Goal: Task Accomplishment & Management: Manage account settings

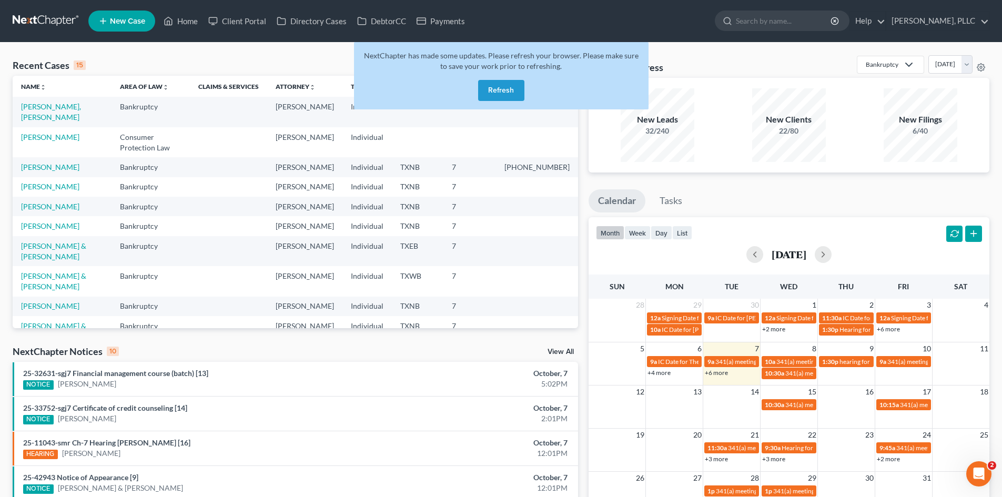
click at [501, 84] on button "Refresh" at bounding box center [501, 90] width 46 height 21
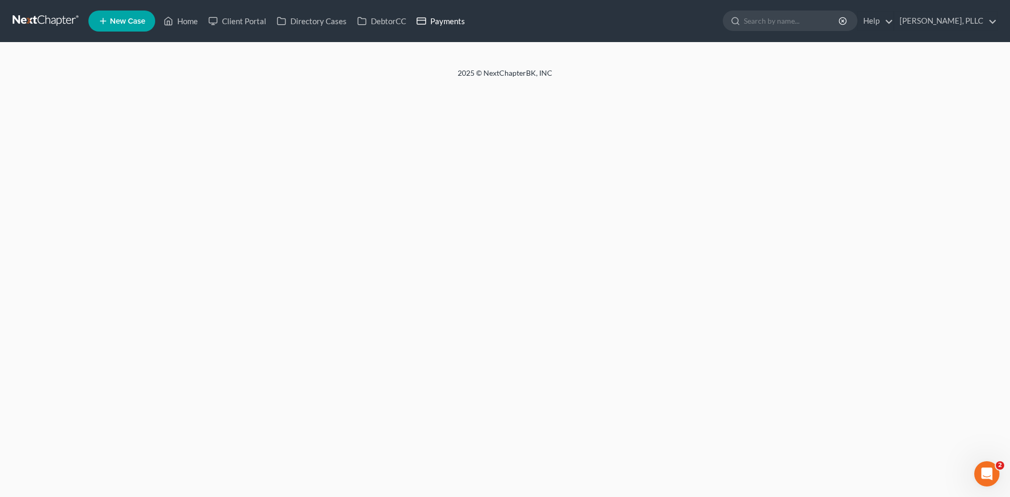
click at [449, 24] on link "Payments" at bounding box center [440, 21] width 59 height 19
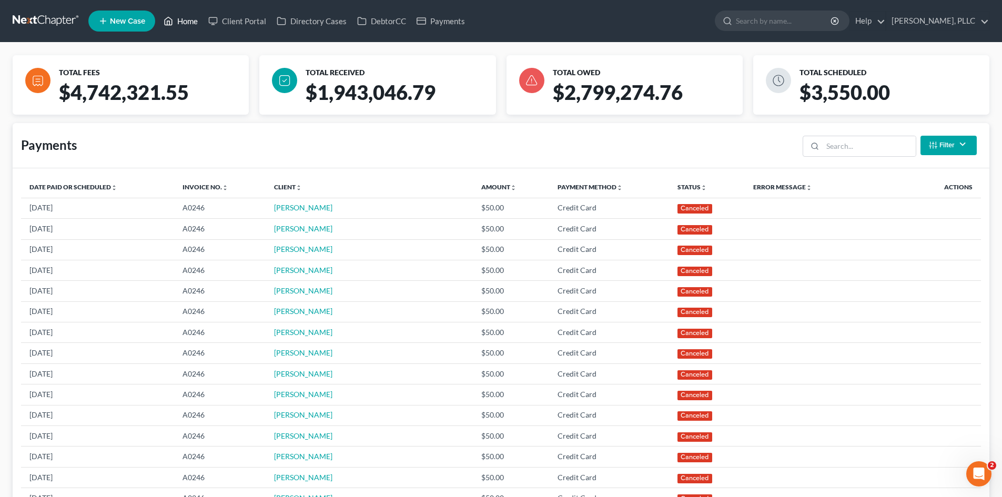
click at [193, 13] on link "Home" at bounding box center [180, 21] width 45 height 19
click at [187, 22] on link "Home" at bounding box center [180, 21] width 45 height 19
click at [193, 27] on link "Home" at bounding box center [180, 21] width 45 height 19
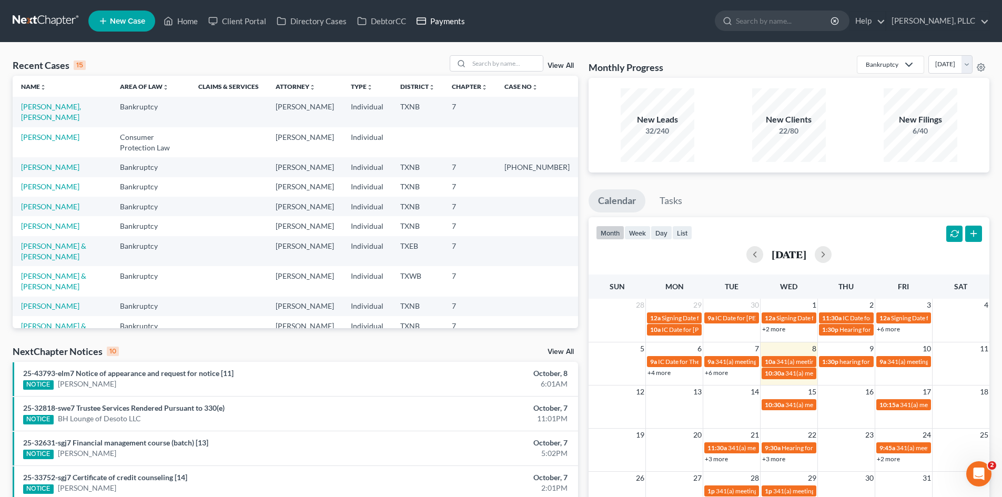
click at [436, 22] on link "Payments" at bounding box center [440, 21] width 59 height 19
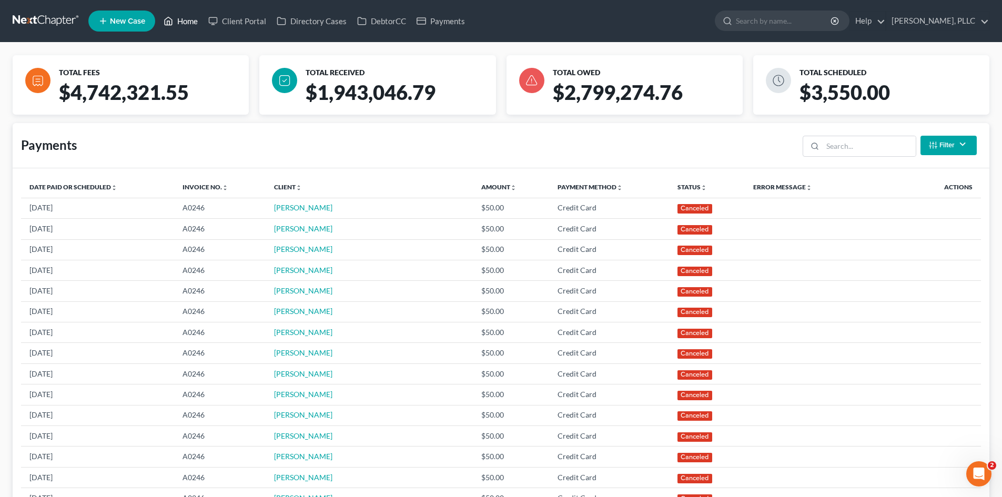
click at [176, 26] on link "Home" at bounding box center [180, 21] width 45 height 19
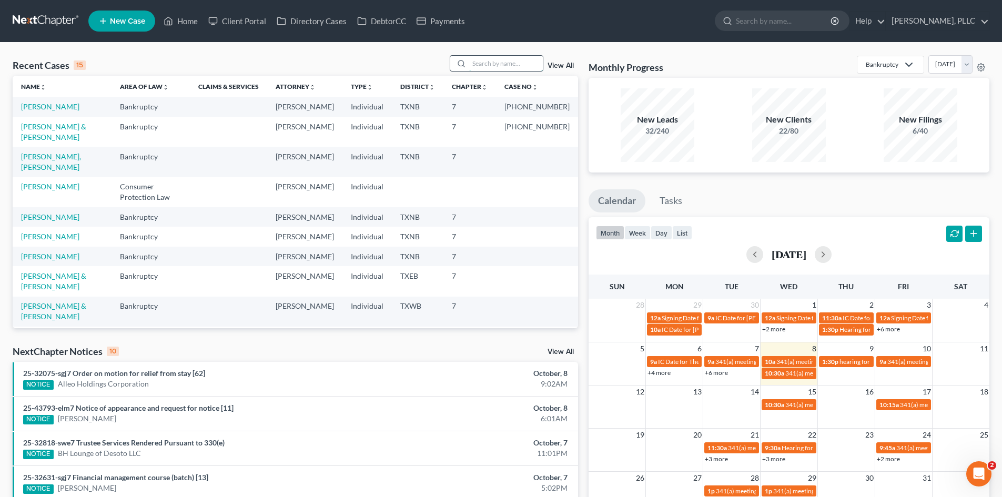
drag, startPoint x: 516, startPoint y: 64, endPoint x: 511, endPoint y: 61, distance: 5.7
click at [514, 63] on input "search" at bounding box center [506, 63] width 74 height 15
type input "[PERSON_NAME]"
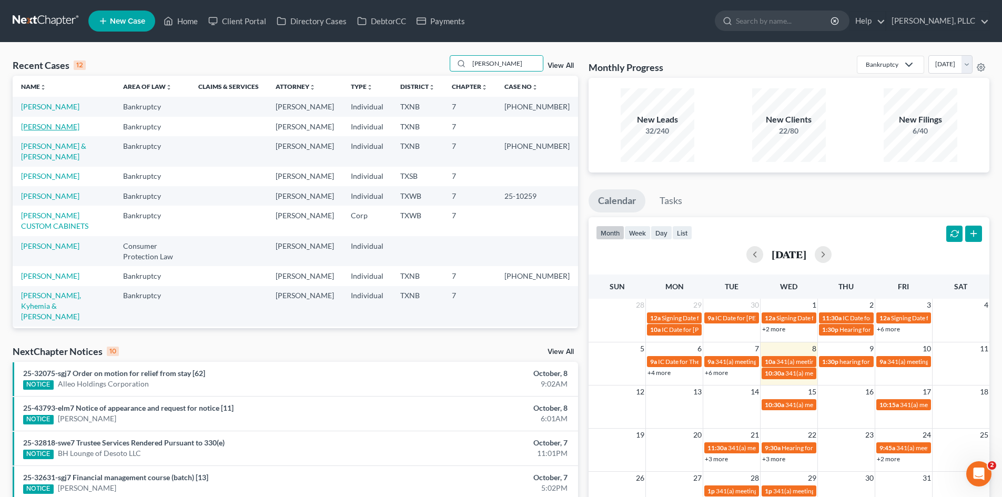
click at [56, 131] on link "[PERSON_NAME]" at bounding box center [50, 126] width 58 height 9
select select "4"
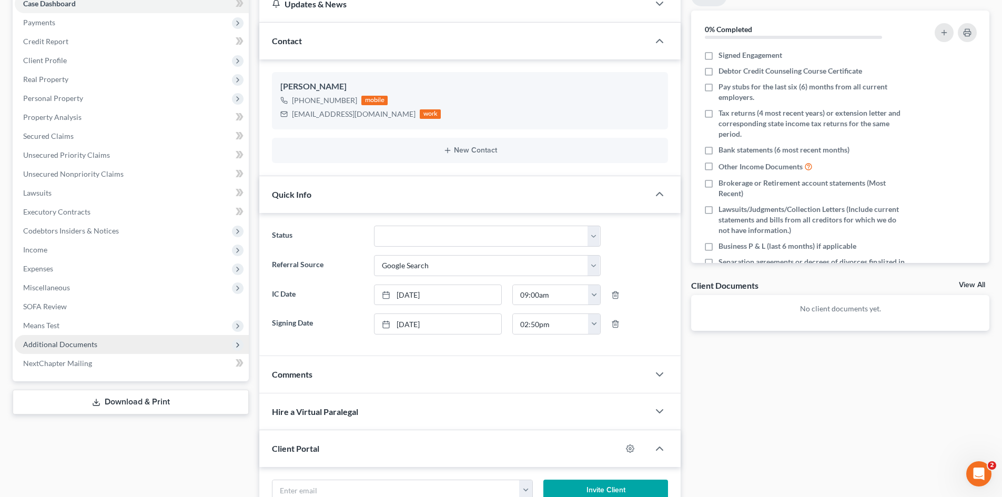
scroll to position [105, 0]
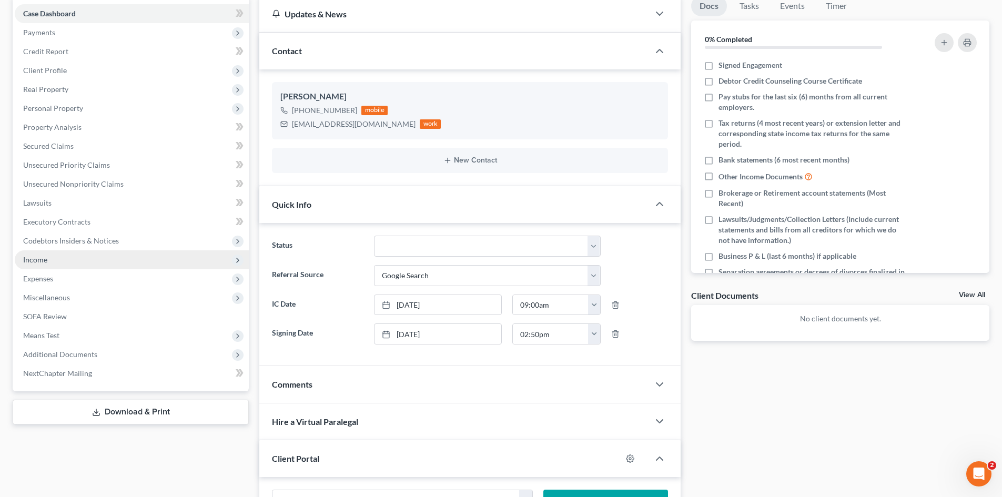
click at [39, 264] on span "Income" at bounding box center [132, 259] width 234 height 19
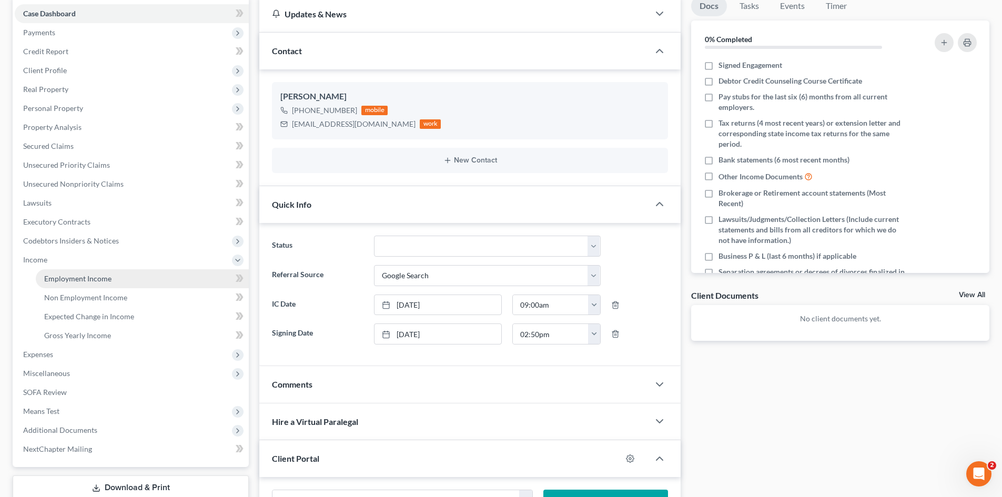
click at [63, 278] on span "Employment Income" at bounding box center [77, 278] width 67 height 9
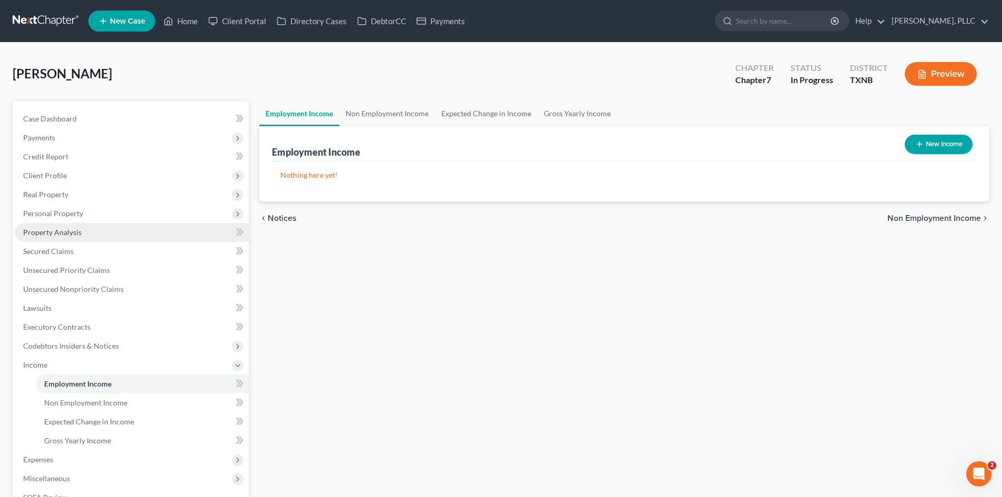
click at [63, 238] on link "Property Analysis" at bounding box center [132, 232] width 234 height 19
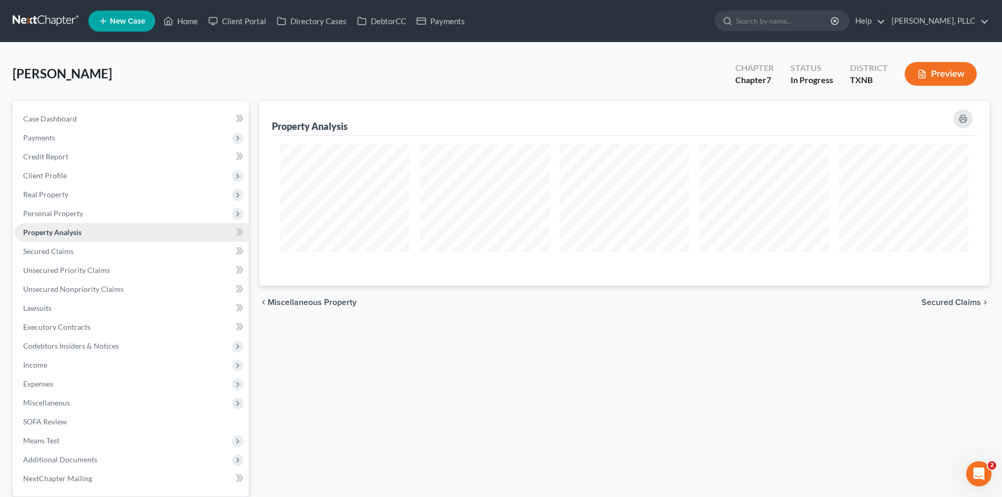
scroll to position [185, 730]
click at [120, 126] on link "Case Dashboard" at bounding box center [132, 118] width 234 height 19
select select "4"
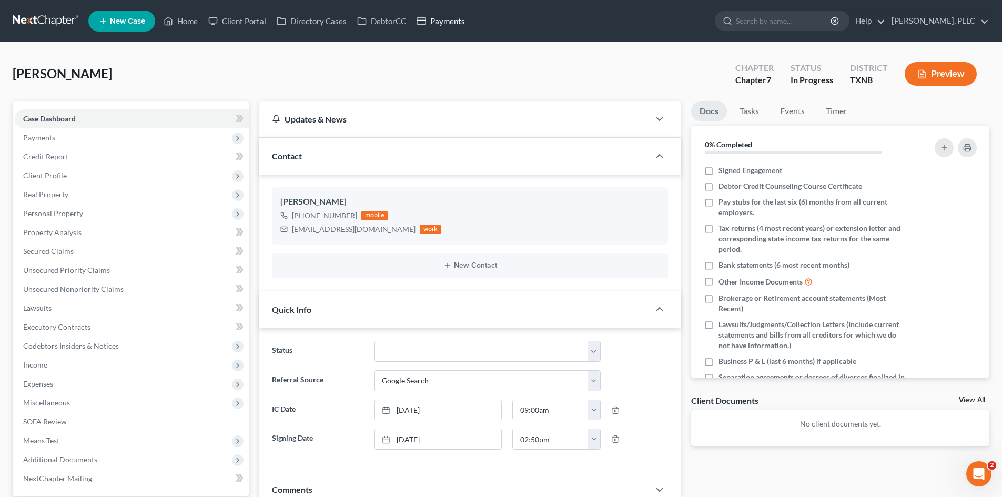
click at [435, 18] on link "Payments" at bounding box center [440, 21] width 59 height 19
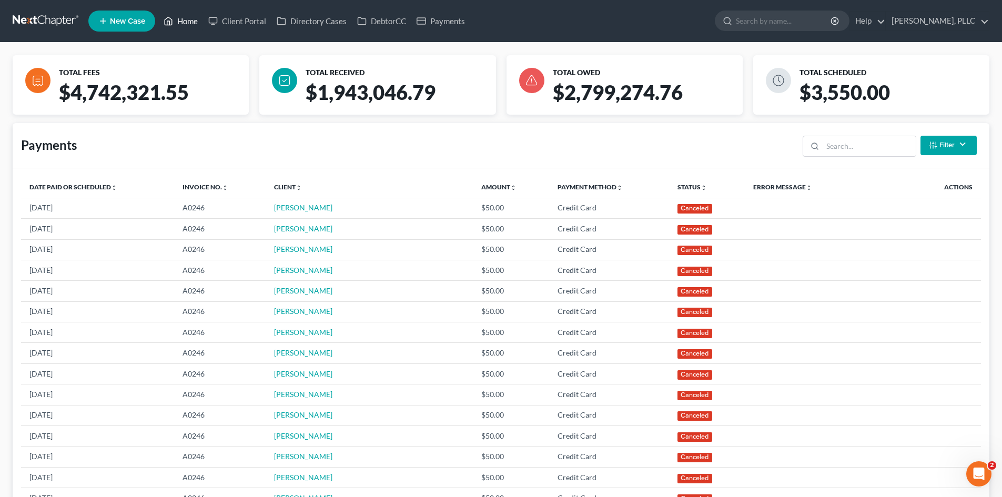
click at [192, 26] on link "Home" at bounding box center [180, 21] width 45 height 19
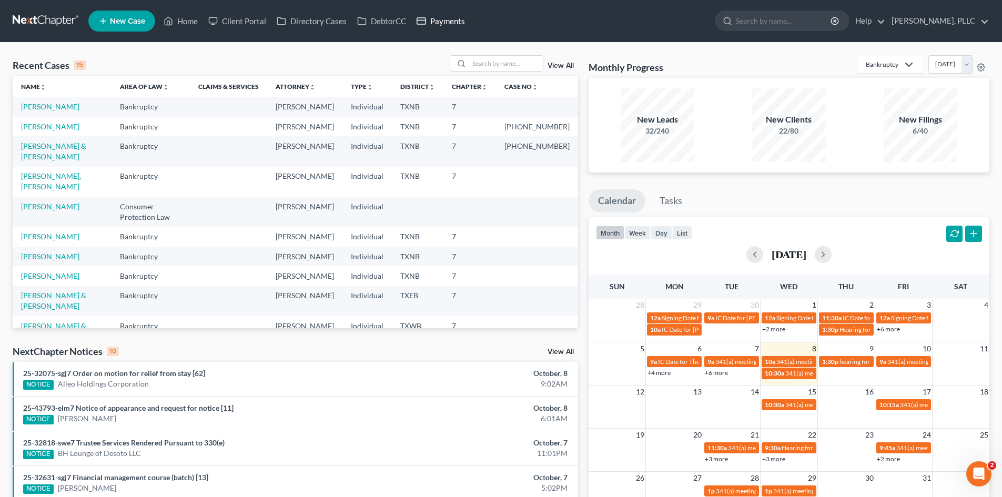
click at [444, 21] on link "Payments" at bounding box center [440, 21] width 59 height 19
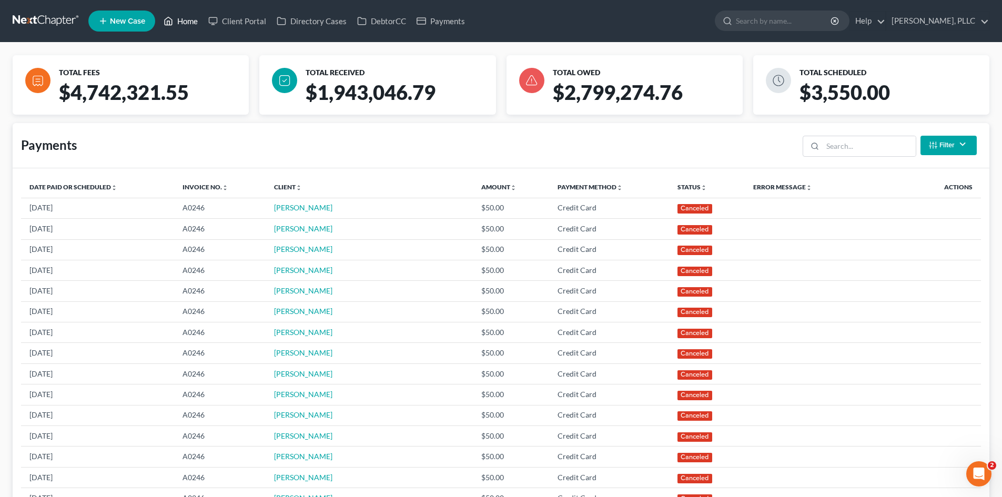
click at [186, 23] on link "Home" at bounding box center [180, 21] width 45 height 19
